Goal: Communication & Community: Ask a question

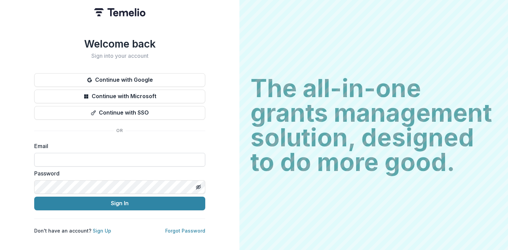
click at [88, 154] on input at bounding box center [119, 160] width 171 height 14
type input "**********"
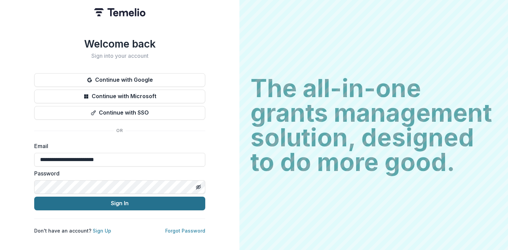
click at [178, 201] on button "Sign In" at bounding box center [119, 204] width 171 height 14
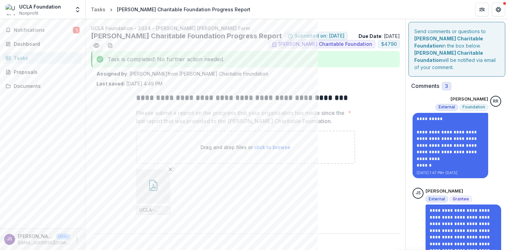
drag, startPoint x: 506, startPoint y: 132, endPoint x: 503, endPoint y: 157, distance: 25.1
click at [503, 156] on div "**********" at bounding box center [457, 248] width 102 height 459
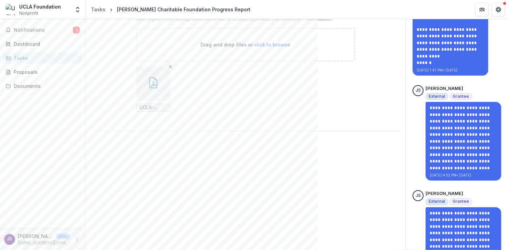
scroll to position [221, 0]
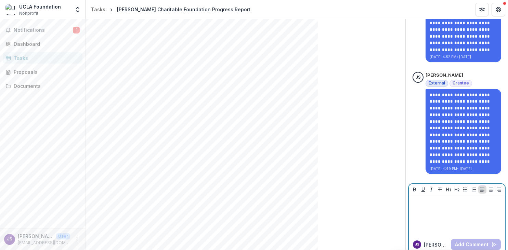
click at [427, 198] on p at bounding box center [457, 202] width 91 height 8
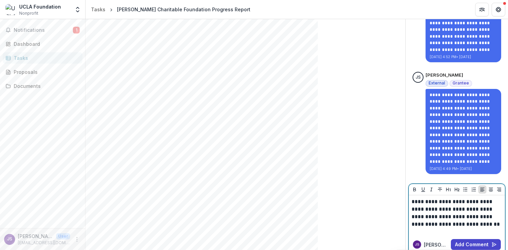
click at [456, 203] on p "**********" at bounding box center [457, 213] width 91 height 30
click at [456, 225] on p "**********" at bounding box center [457, 217] width 91 height 38
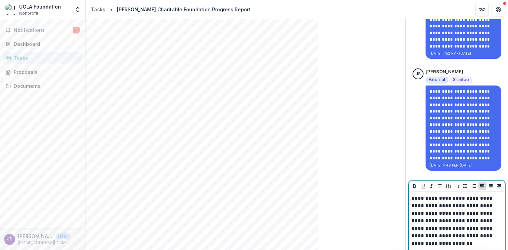
scroll to position [240, 0]
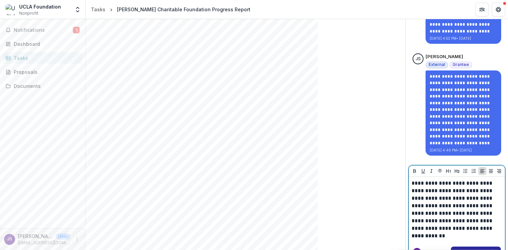
click at [477, 247] on button "Add Comment" at bounding box center [476, 252] width 50 height 11
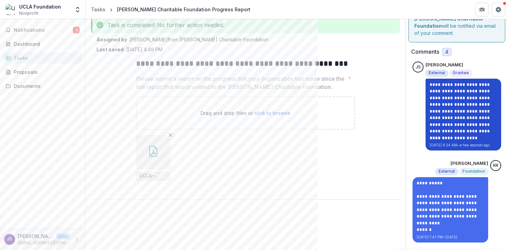
scroll to position [68, 0]
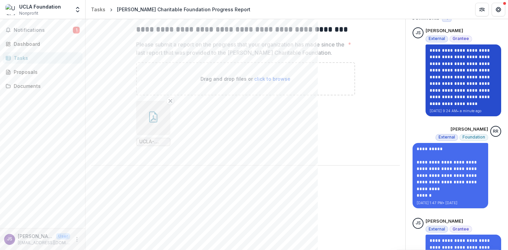
click at [464, 53] on p "**********" at bounding box center [463, 73] width 67 height 53
drag, startPoint x: 430, startPoint y: 42, endPoint x: 466, endPoint y: 59, distance: 40.3
click at [466, 59] on p "**********" at bounding box center [463, 73] width 67 height 53
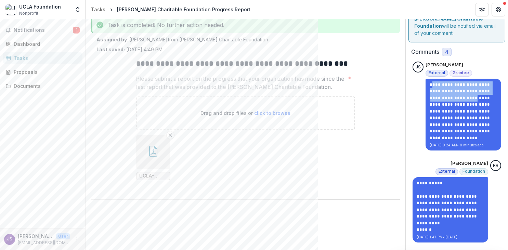
scroll to position [103, 0]
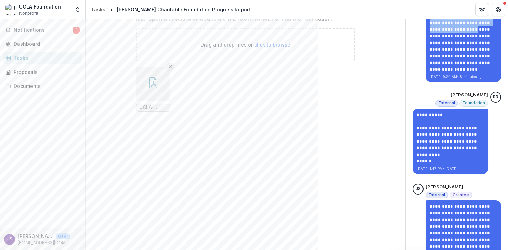
click at [169, 69] on icon "Remove File" at bounding box center [170, 66] width 5 height 5
click at [243, 48] on p "Drag and drop files or click to browse" at bounding box center [246, 44] width 90 height 7
click at [266, 48] on span "click to browse" at bounding box center [272, 45] width 36 height 6
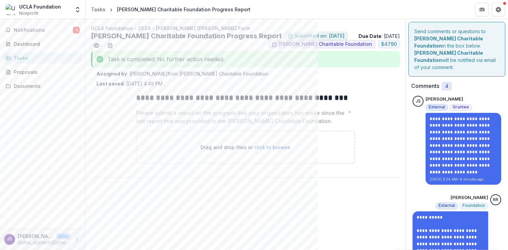
click at [280, 150] on span "click to browse" at bounding box center [272, 147] width 36 height 6
click at [240, 151] on p "Drag and drop files or click to browse" at bounding box center [246, 147] width 90 height 7
click at [218, 151] on p "Drag and drop files or click to browse" at bounding box center [246, 147] width 90 height 7
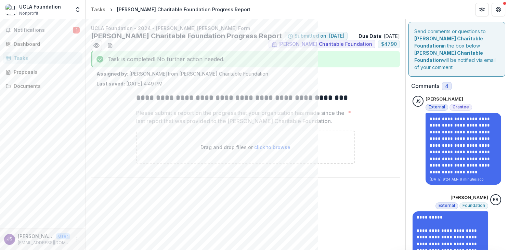
click at [271, 150] on span "click to browse" at bounding box center [272, 147] width 36 height 6
click at [42, 30] on span "Notifications" at bounding box center [43, 30] width 59 height 6
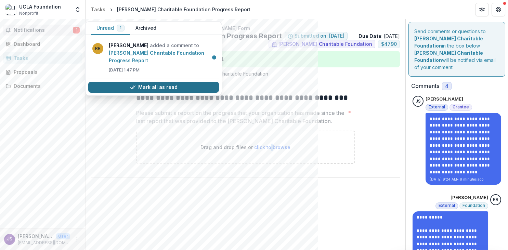
click at [146, 88] on button "Mark all as read" at bounding box center [153, 87] width 131 height 11
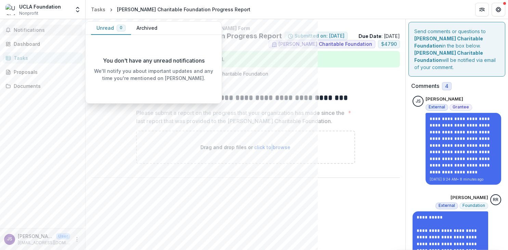
click at [27, 59] on div "Tasks" at bounding box center [45, 57] width 63 height 7
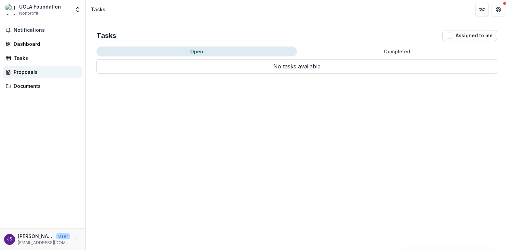
click at [30, 72] on div "Proposals" at bounding box center [45, 71] width 63 height 7
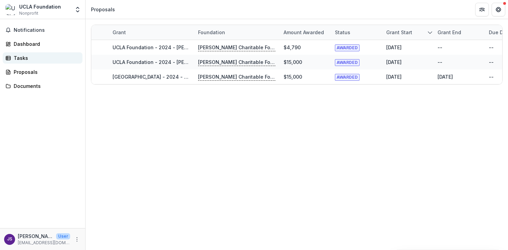
click at [26, 56] on div "Tasks" at bounding box center [45, 57] width 63 height 7
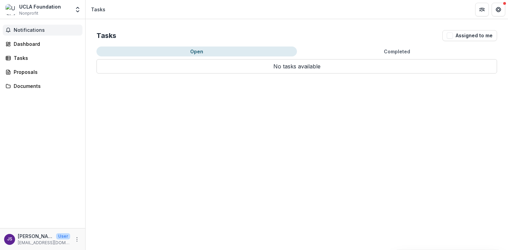
click at [32, 29] on span "Notifications" at bounding box center [47, 30] width 66 height 6
click at [27, 86] on div "Documents" at bounding box center [45, 85] width 63 height 7
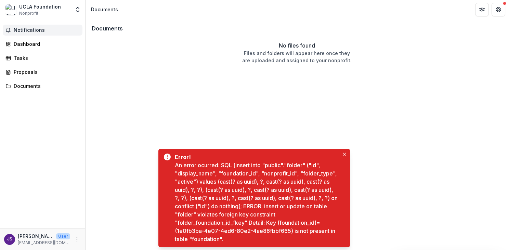
click at [39, 32] on span "Notifications" at bounding box center [47, 30] width 66 height 6
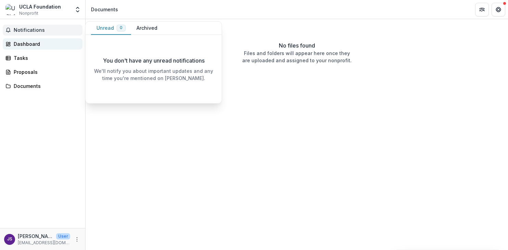
click at [25, 42] on div "Dashboard" at bounding box center [45, 43] width 63 height 7
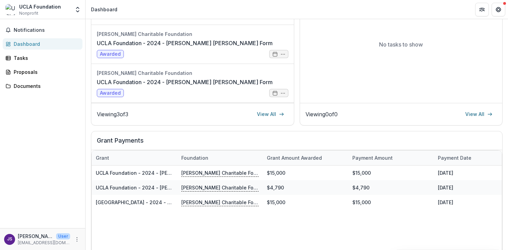
scroll to position [171, 0]
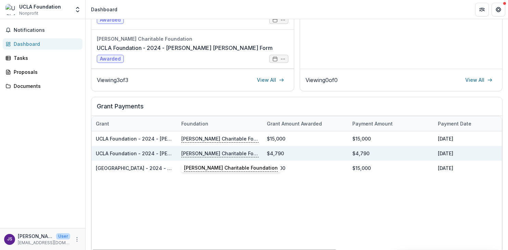
click at [214, 152] on p "[PERSON_NAME] Charitable Foundation" at bounding box center [219, 154] width 77 height 8
click at [151, 154] on link "UCLA Foundation - 2024 - [PERSON_NAME] [PERSON_NAME] Form" at bounding box center [174, 154] width 156 height 6
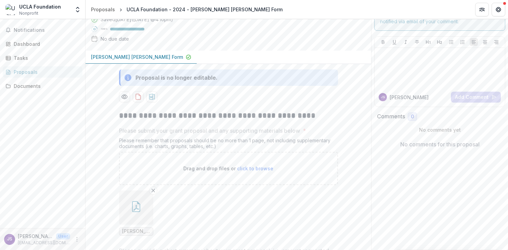
scroll to position [68, 0]
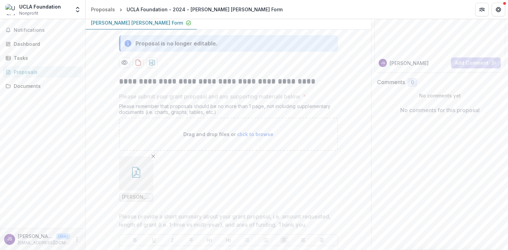
click at [264, 134] on span "click to browse" at bounding box center [255, 134] width 36 height 6
click at [248, 132] on span "click to browse" at bounding box center [255, 134] width 36 height 6
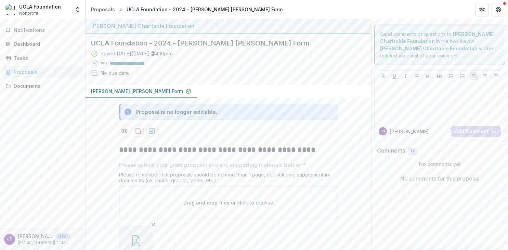
click at [268, 76] on div "Saved [DATE] ( [DATE] 4:10pm ) 100 % No due date" at bounding box center [223, 64] width 264 height 29
click at [22, 56] on div "Tasks" at bounding box center [45, 57] width 63 height 7
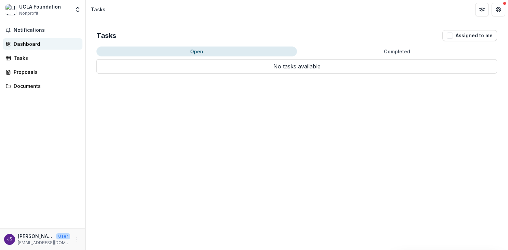
click at [29, 42] on div "Dashboard" at bounding box center [45, 43] width 63 height 7
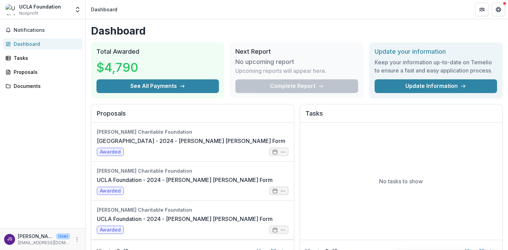
click at [285, 85] on div "Complete Report" at bounding box center [296, 86] width 123 height 14
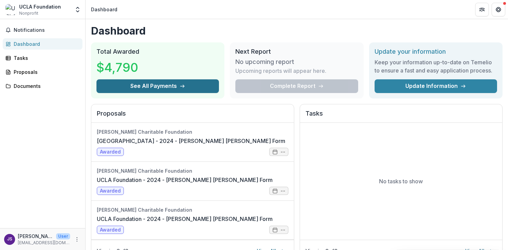
click at [177, 87] on button "See All Payments" at bounding box center [157, 86] width 123 height 14
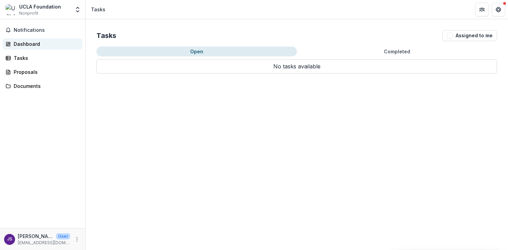
click at [33, 43] on div "Dashboard" at bounding box center [45, 43] width 63 height 7
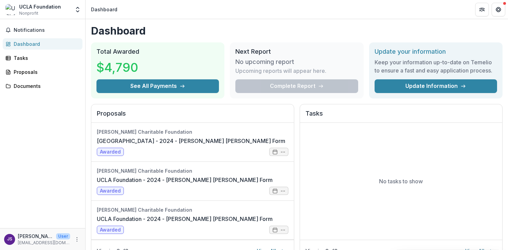
click at [306, 86] on div "Complete Report" at bounding box center [296, 86] width 123 height 14
click at [498, 9] on icon "Get Help" at bounding box center [496, 10] width 1 height 2
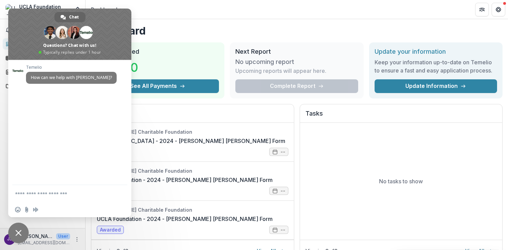
click at [41, 191] on textarea "Compose your message..." at bounding box center [63, 193] width 96 height 17
type textarea "**********"
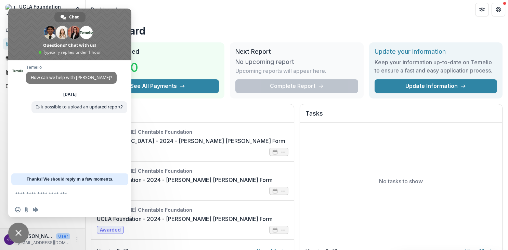
click at [192, 25] on h1 "Dashboard" at bounding box center [297, 31] width 412 height 12
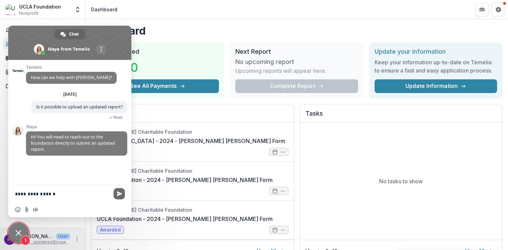
type textarea "**********"
click at [118, 195] on span "Send" at bounding box center [119, 193] width 5 height 5
